Goal: Task Accomplishment & Management: Use online tool/utility

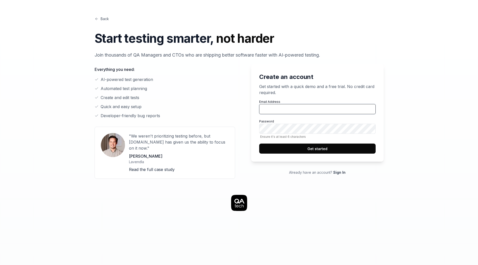
click at [314, 111] on input "Email Address" at bounding box center [317, 109] width 116 height 10
drag, startPoint x: 294, startPoint y: 107, endPoint x: 304, endPoint y: 102, distance: 11.0
click at [294, 107] on input "[PERSON_NAME][EMAIL_ADDRESS][PERSON_NAME][DOMAIN_NAME]" at bounding box center [317, 109] width 116 height 10
type input "[PERSON_NAME][EMAIL_ADDRESS][PERSON_NAME][DOMAIN_NAME]"
click at [259, 143] on button "Get started" at bounding box center [317, 148] width 116 height 10
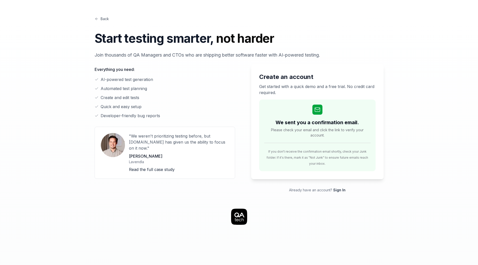
click at [151, 166] on p "Read the full case study" at bounding box center [179, 169] width 100 height 6
click at [158, 167] on link "Read the full case study" at bounding box center [152, 169] width 46 height 5
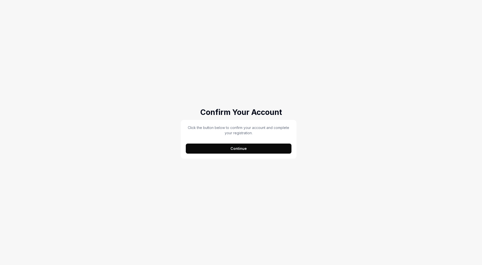
click at [269, 145] on button "Continue" at bounding box center [239, 148] width 106 height 10
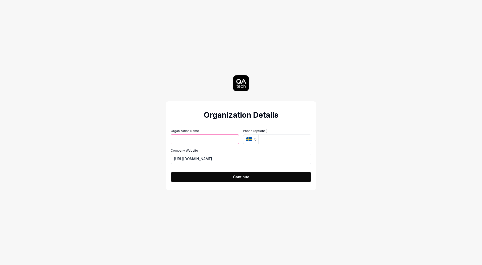
click at [213, 139] on input "Organization Name" at bounding box center [205, 139] width 68 height 10
type input "test"
click at [245, 175] on span "Continue" at bounding box center [241, 176] width 16 height 5
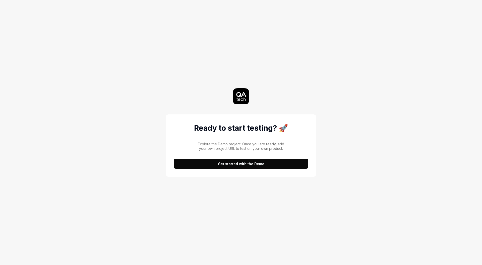
click at [284, 162] on button "Get started with the Demo" at bounding box center [241, 163] width 135 height 10
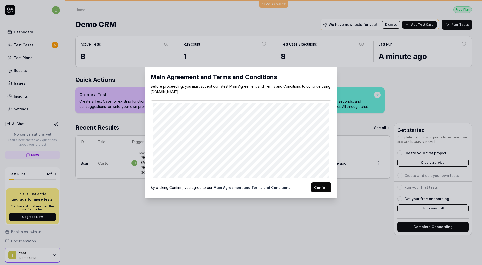
click at [325, 190] on button "Confirm" at bounding box center [321, 187] width 20 height 10
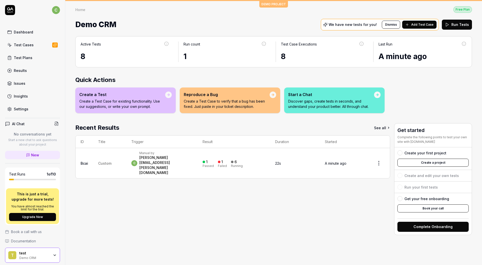
click at [304, 22] on div "Demo CRM We have new tests for you! Dismiss Add Test Case Run Tests" at bounding box center [273, 24] width 397 height 13
click at [237, 211] on div "Recent Results See all ID Title Trigger Result Duration Started Bcai Custom c M…" at bounding box center [232, 179] width 315 height 112
click at [180, 158] on div "[PERSON_NAME][EMAIL_ADDRESS][PERSON_NAME][DOMAIN_NAME]" at bounding box center [165, 165] width 53 height 20
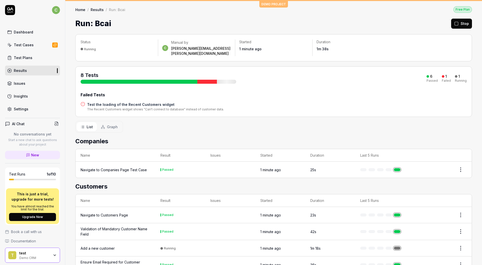
click at [114, 161] on td "Navigate to Companies Page Test Case" at bounding box center [116, 169] width 80 height 16
click at [118, 167] on div "Navigate to Companies Page Test Case" at bounding box center [114, 169] width 66 height 5
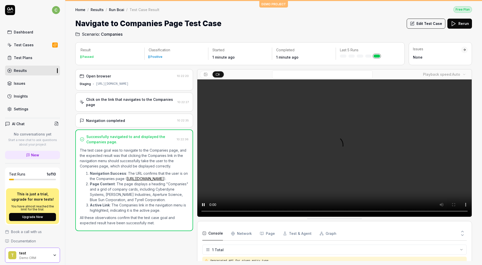
scroll to position [13, 0]
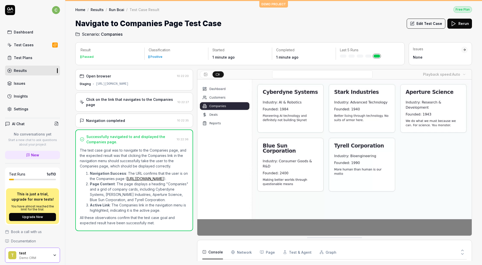
click at [285, 27] on div "Navigate to Companies Page Test Case Edit Test Case Rerun" at bounding box center [273, 23] width 397 height 11
click at [9, 6] on icon at bounding box center [10, 10] width 10 height 10
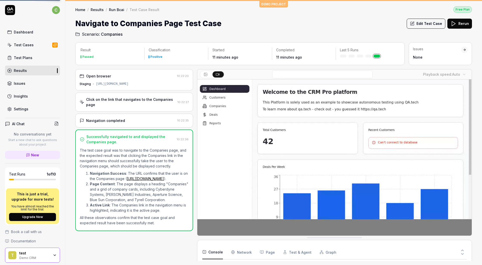
drag, startPoint x: 86, startPoint y: 9, endPoint x: 82, endPoint y: 9, distance: 3.5
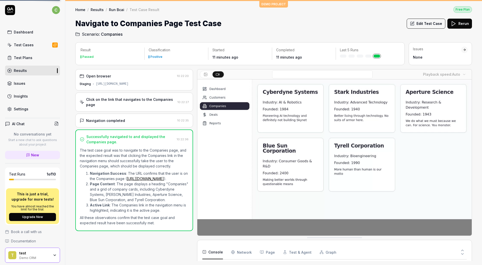
click at [83, 10] on div "Home / Results / Run Bcai / Test Case Result" at bounding box center [117, 9] width 84 height 5
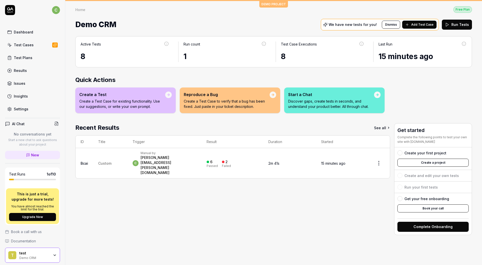
click at [419, 160] on button "Create a project" at bounding box center [432, 162] width 71 height 8
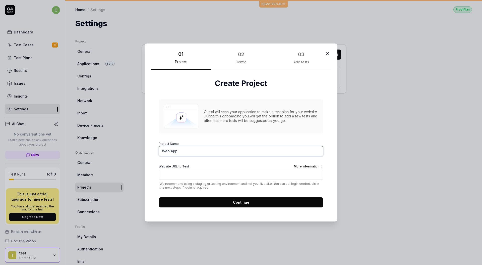
paste input "OneStopSho"
type input "OneStopShop"
click at [204, 168] on div "Website URL to Test More Information" at bounding box center [241, 167] width 165 height 6
click at [204, 169] on input "Website URL to Test More Information" at bounding box center [241, 174] width 165 height 10
paste input "http://34.88.217.222/"
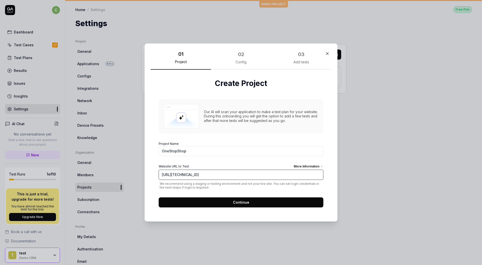
type input "http://34.88.217.222/"
drag, startPoint x: 224, startPoint y: 200, endPoint x: 221, endPoint y: 199, distance: 3.8
click at [224, 200] on button "Continue" at bounding box center [241, 202] width 165 height 10
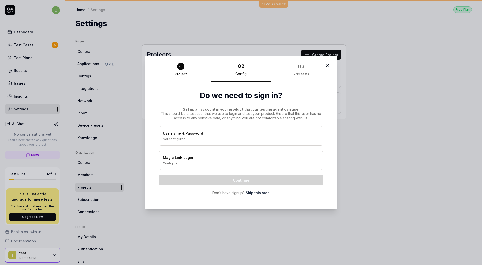
click at [216, 129] on div "Username & Password Not configured" at bounding box center [241, 135] width 165 height 19
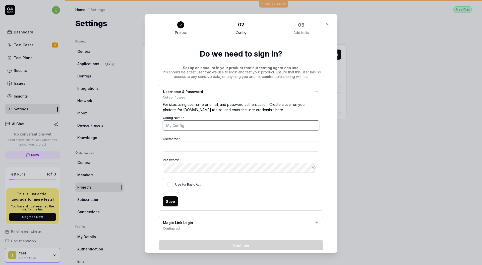
click at [196, 125] on input "Config Name *" at bounding box center [241, 125] width 156 height 10
paste input "wa-shop"
type input "wa-shop"
click at [179, 142] on input "Username *" at bounding box center [241, 146] width 156 height 10
paste input "palle@qa.tech"
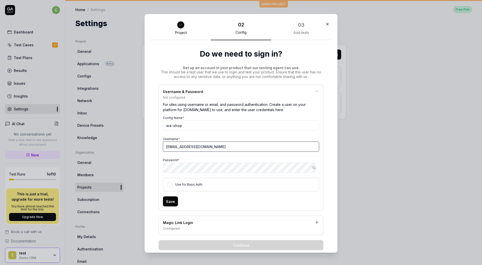
type input "palle@qa.tech"
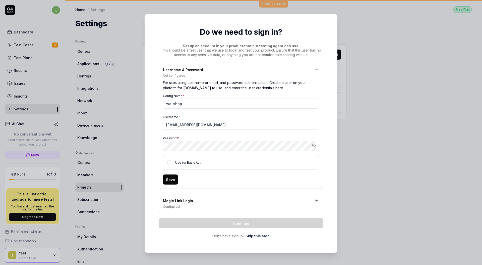
click at [176, 182] on div "Save" at bounding box center [241, 179] width 156 height 10
click at [166, 180] on button "Save" at bounding box center [170, 179] width 15 height 10
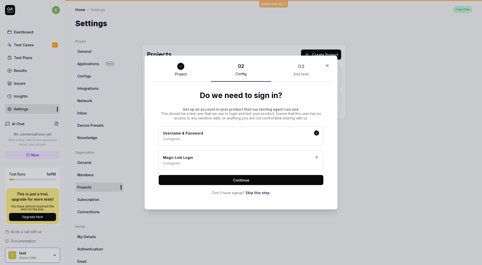
click at [273, 178] on button "Continue" at bounding box center [241, 180] width 165 height 10
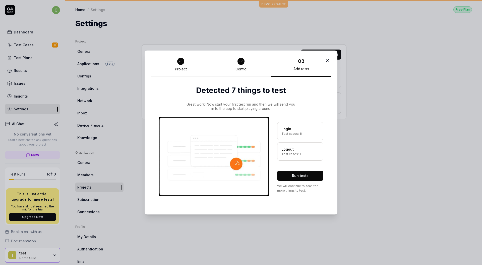
click at [286, 175] on button "Run tests" at bounding box center [300, 175] width 46 height 10
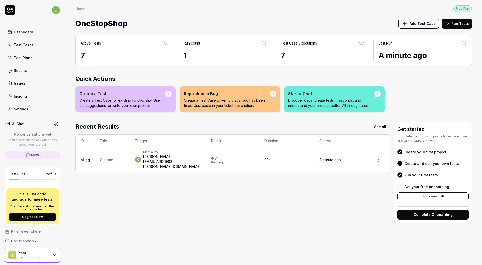
click at [253, 191] on div "Recent Results See all ID Title Trigger Result Duration Started pHgg Custom c M…" at bounding box center [232, 172] width 315 height 101
click at [253, 190] on div "Recent Results See all ID Title Trigger Result Duration Started pHgg Custom c M…" at bounding box center [232, 172] width 315 height 101
click at [242, 188] on div "Recent Results See all ID Title Trigger Result Duration Started pHgg Custom c M…" at bounding box center [232, 172] width 315 height 101
click at [193, 159] on div "[PERSON_NAME][EMAIL_ADDRESS][PERSON_NAME][DOMAIN_NAME]" at bounding box center [172, 161] width 58 height 15
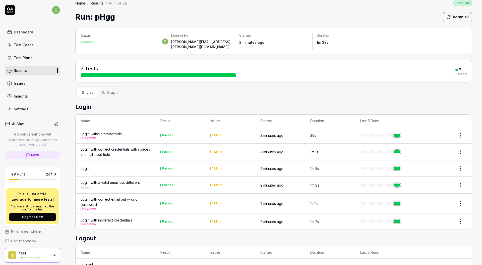
scroll to position [22, 0]
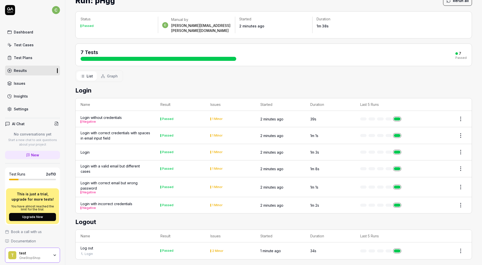
click at [181, 77] on div "List Graph" at bounding box center [273, 76] width 397 height 12
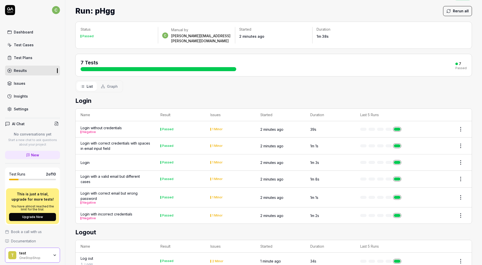
scroll to position [0, 0]
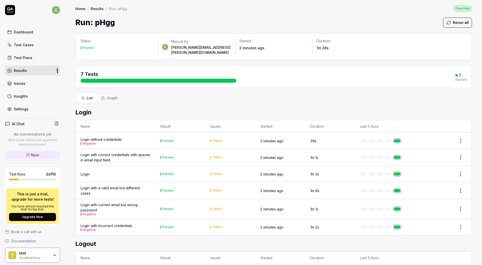
click at [158, 133] on td "Passed" at bounding box center [180, 141] width 50 height 16
drag, startPoint x: 436, startPoint y: 134, endPoint x: 453, endPoint y: 133, distance: 16.6
click at [437, 136] on div at bounding box center [447, 141] width 40 height 10
click at [444, 137] on div at bounding box center [447, 141] width 40 height 10
click at [284, 136] on td "2 minutes ago" at bounding box center [280, 141] width 50 height 16
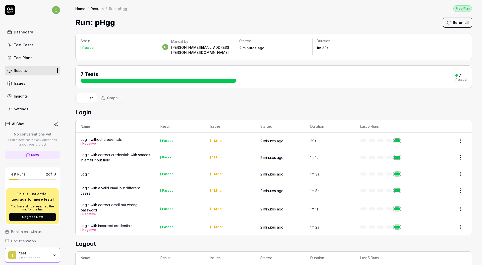
drag, startPoint x: 310, startPoint y: 135, endPoint x: 313, endPoint y: 137, distance: 3.5
click at [310, 139] on time "39s" at bounding box center [313, 141] width 6 height 4
click at [394, 139] on link at bounding box center [397, 140] width 7 height 3
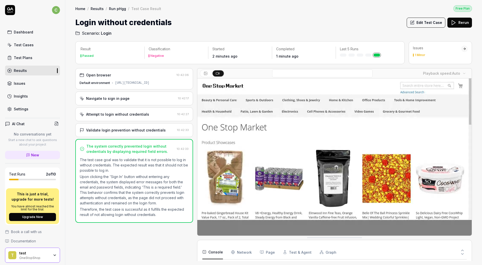
scroll to position [12, 0]
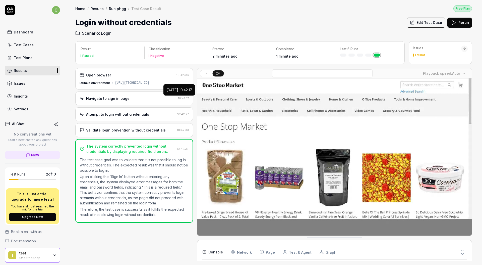
click at [115, 82] on div "http://34.88.217.222/" at bounding box center [132, 83] width 34 height 5
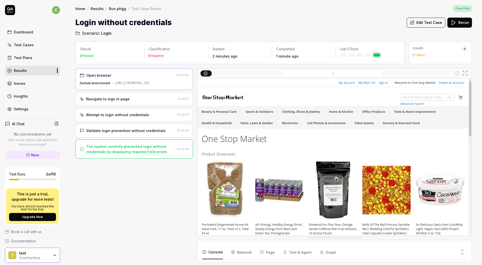
drag, startPoint x: 143, startPoint y: 99, endPoint x: 143, endPoint y: 102, distance: 3.0
click at [143, 99] on div "Navigate to sign in page" at bounding box center [128, 98] width 96 height 5
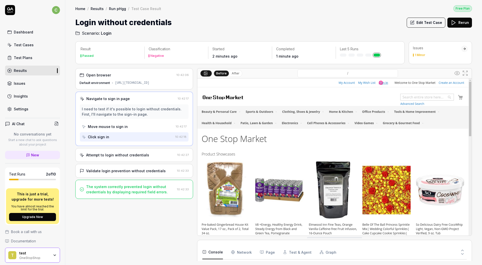
click at [136, 153] on div "Attempt to login without credentials" at bounding box center [117, 154] width 63 height 5
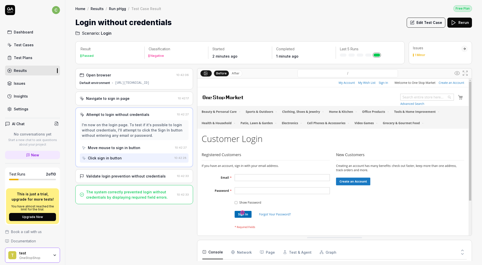
click at [140, 177] on div "Validate login prevention without credentials" at bounding box center [126, 175] width 80 height 5
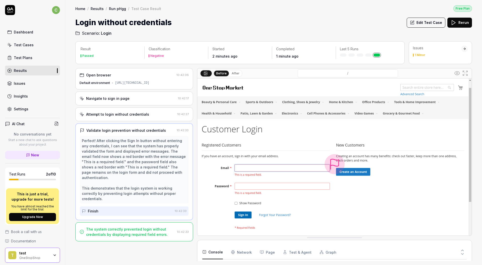
click at [157, 82] on div "Default environment http://34.88.217.222/" at bounding box center [134, 83] width 109 height 5
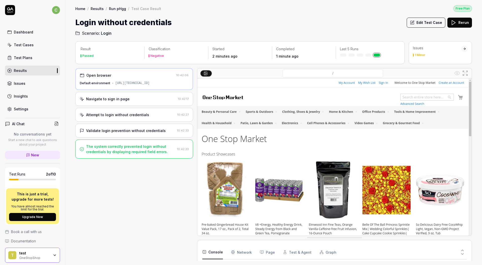
click at [149, 149] on div "The system correctly prevented login without credentials by displaying required…" at bounding box center [130, 149] width 89 height 11
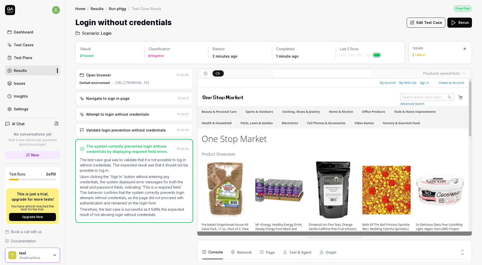
click at [237, 22] on div "Login without credentials Edit Test Case Rerun" at bounding box center [273, 22] width 397 height 11
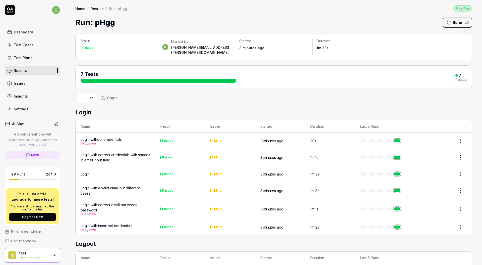
click at [258, 133] on td "3 minutes ago" at bounding box center [280, 141] width 50 height 16
click at [256, 133] on td "3 minutes ago" at bounding box center [280, 141] width 50 height 16
click at [224, 133] on td "1 Minor" at bounding box center [230, 141] width 50 height 16
click at [253, 140] on td "1 Minor" at bounding box center [230, 141] width 50 height 16
drag, startPoint x: 170, startPoint y: 134, endPoint x: 117, endPoint y: 140, distance: 53.0
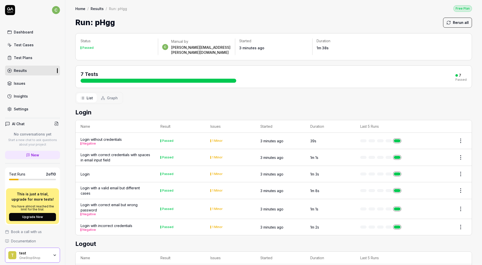
click at [169, 139] on div "Passed" at bounding box center [167, 140] width 11 height 3
click at [97, 137] on div "Login without credentials Negative" at bounding box center [101, 141] width 41 height 8
click at [48, 255] on div "test OneStopShop" at bounding box center [35, 254] width 33 height 9
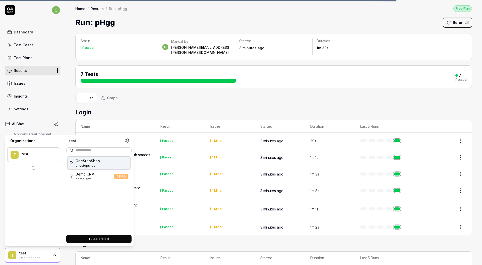
click at [224, 27] on div "Run: pHgg Rerun all" at bounding box center [273, 22] width 397 height 11
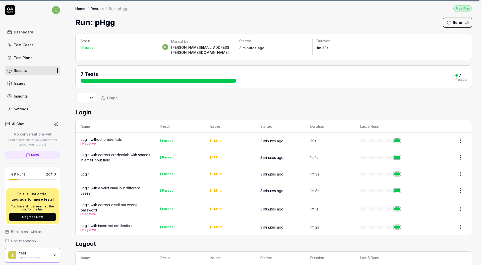
drag, startPoint x: 290, startPoint y: 95, endPoint x: 286, endPoint y: 99, distance: 5.5
click at [289, 96] on div "List Graph" at bounding box center [273, 98] width 397 height 12
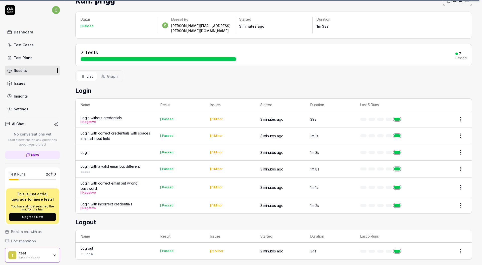
scroll to position [22, 0]
drag, startPoint x: 443, startPoint y: 119, endPoint x: 410, endPoint y: 129, distance: 34.7
click at [443, 119] on div at bounding box center [447, 119] width 40 height 10
drag, startPoint x: 144, startPoint y: 124, endPoint x: 126, endPoint y: 129, distance: 18.0
click at [142, 127] on td "Login with correct credentials with spaces in email input field" at bounding box center [116, 135] width 80 height 17
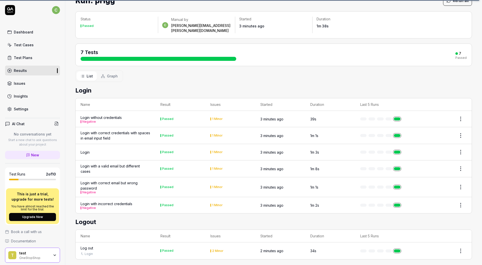
click at [111, 130] on div "Login with correct credentials with spaces in email input field" at bounding box center [116, 135] width 70 height 11
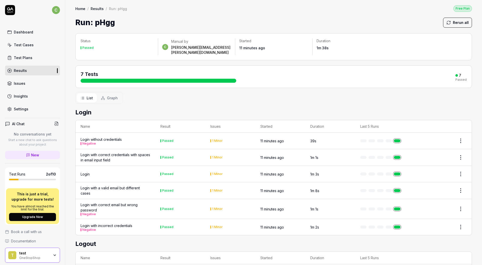
click at [128, 137] on div "Login without credentials Negative" at bounding box center [116, 141] width 70 height 8
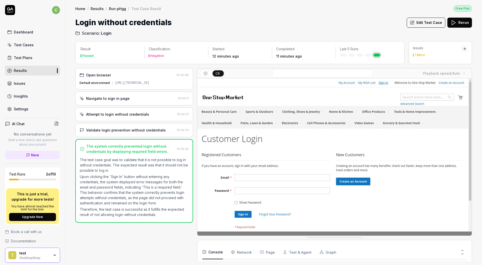
drag, startPoint x: 457, startPoint y: 251, endPoint x: 467, endPoint y: 251, distance: 10.0
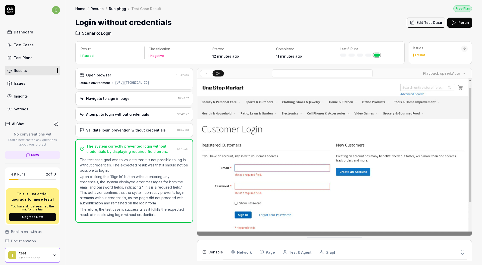
click at [457, 251] on div at bounding box center [405, 252] width 122 height 14
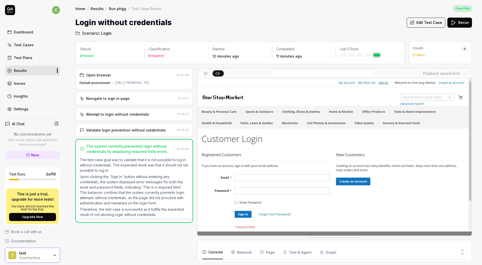
click at [463, 252] on icon at bounding box center [462, 253] width 5 height 5
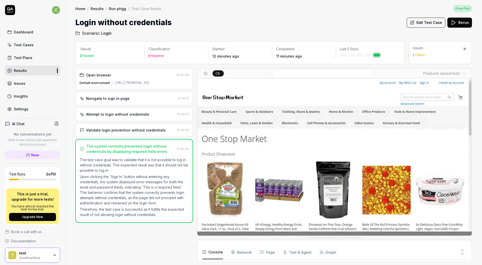
click at [463, 250] on icon at bounding box center [462, 249] width 2 height 1
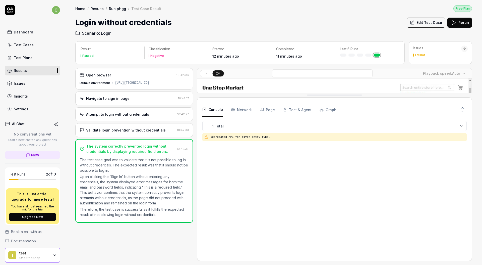
click at [463, 250] on div "Deprecated API for given entry type." at bounding box center [334, 194] width 264 height 122
click at [463, 249] on div "Deprecated API for given entry type." at bounding box center [334, 194] width 264 height 122
click at [244, 108] on Requests "Network" at bounding box center [241, 109] width 21 height 14
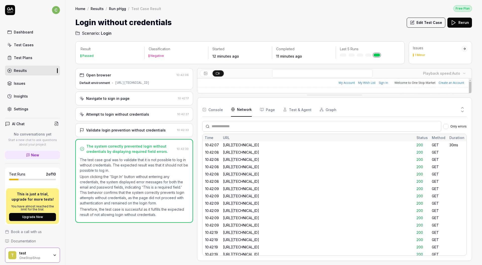
scroll to position [68, 0]
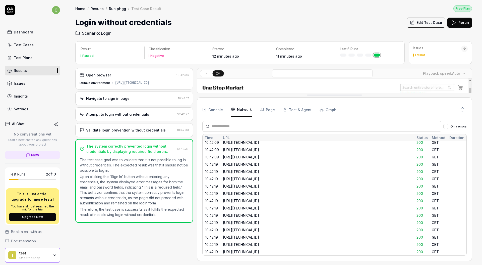
click at [217, 113] on button "Console" at bounding box center [212, 109] width 21 height 14
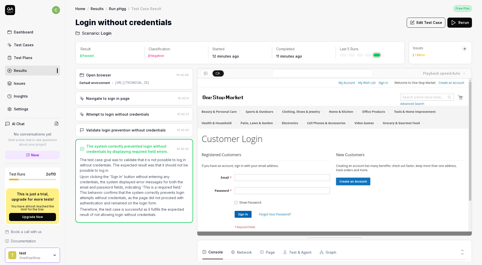
drag, startPoint x: 345, startPoint y: 97, endPoint x: 347, endPoint y: 264, distance: 167.7
click at [250, 251] on div "Console Network Page Test & Agent Graph" at bounding box center [334, 252] width 264 height 14
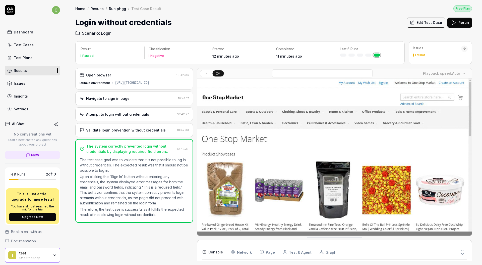
scroll to position [54, 0]
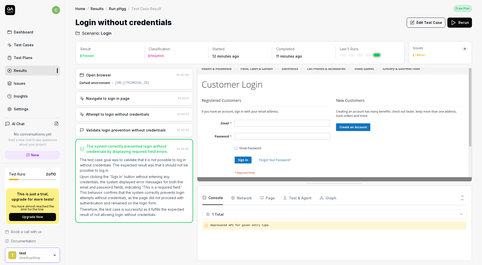
click at [237, 252] on div "Console Network Page Test & Agent Graph 1 Total Deprecated API for given entry …" at bounding box center [334, 222] width 264 height 65
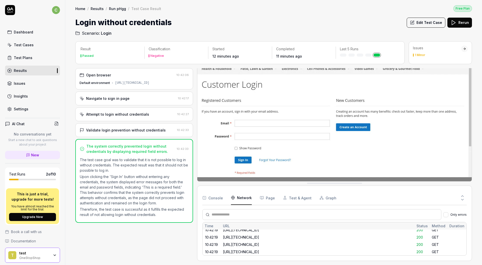
scroll to position [0, 0]
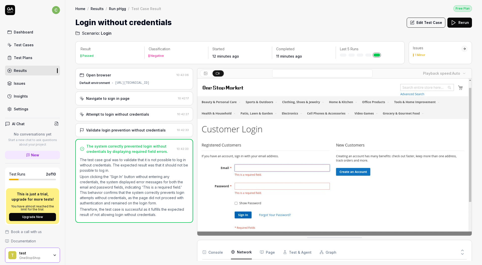
drag, startPoint x: 323, startPoint y: 183, endPoint x: 320, endPoint y: 230, distance: 47.0
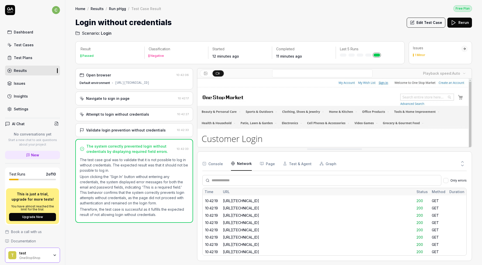
scroll to position [142, 0]
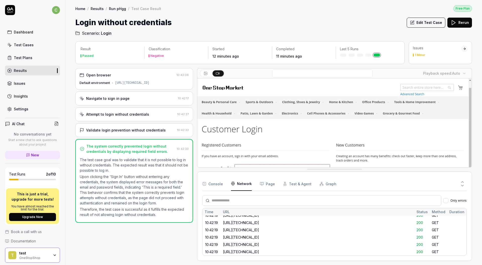
drag, startPoint x: 321, startPoint y: 237, endPoint x: 327, endPoint y: 169, distance: 68.6
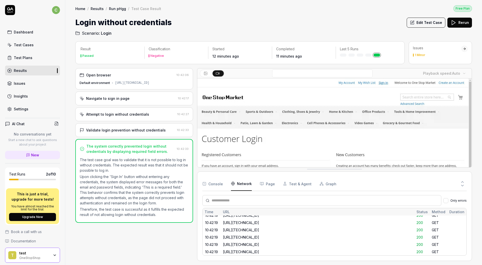
click at [81, 8] on link "Home" at bounding box center [80, 8] width 10 height 5
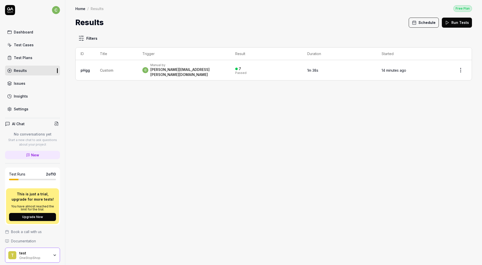
drag, startPoint x: 29, startPoint y: 32, endPoint x: 38, endPoint y: 26, distance: 11.1
click at [28, 32] on div "Dashboard" at bounding box center [23, 31] width 19 height 5
click at [81, 8] on link "Home" at bounding box center [80, 8] width 10 height 5
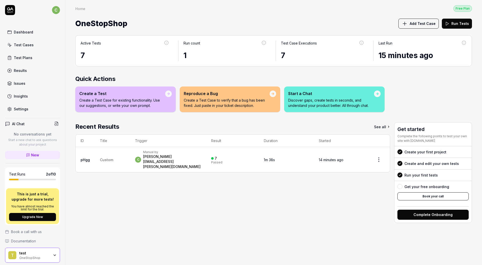
click at [29, 154] on link "New" at bounding box center [32, 155] width 55 height 8
